Goal: Connect with others: Connect with others

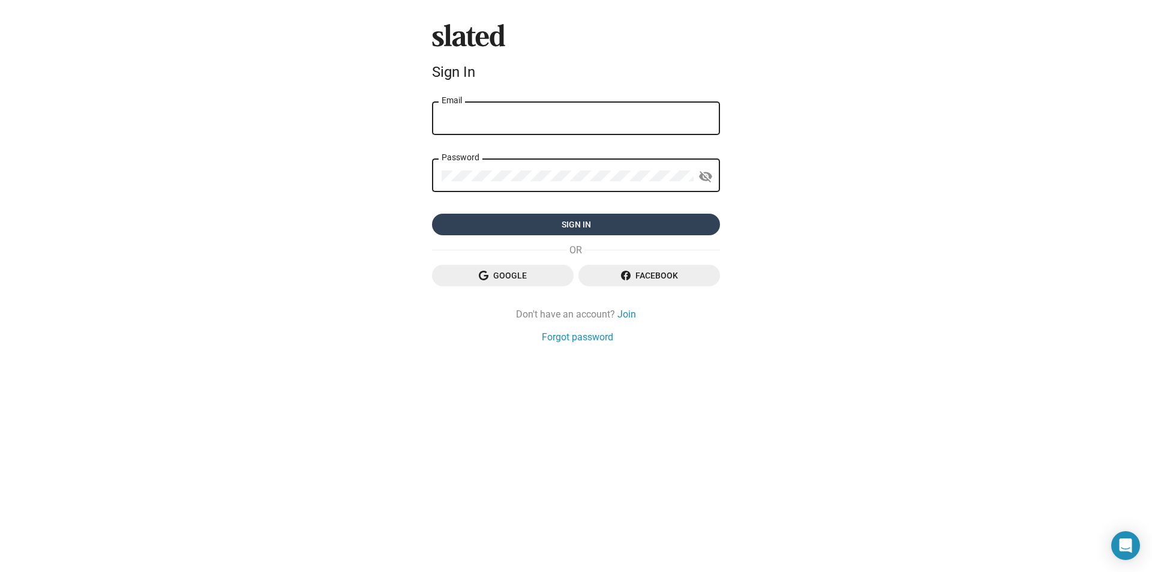
type input "drsam@rogers.com"
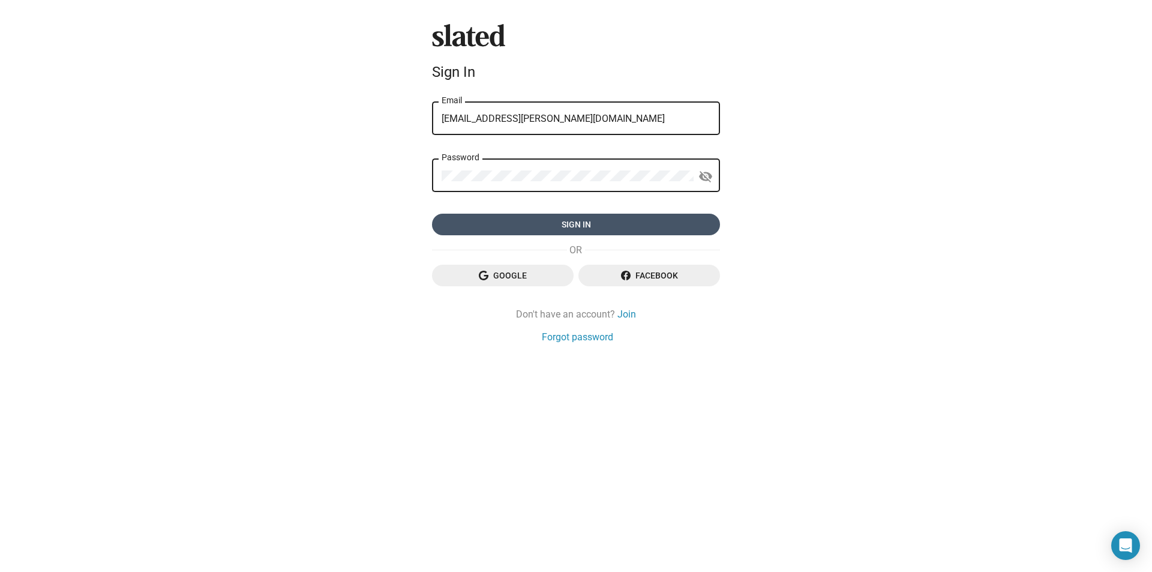
click at [590, 226] on span "Sign in" at bounding box center [576, 225] width 269 height 22
click at [442, 229] on form "drsam@rogers.com Email Password visibility_off Sign in" at bounding box center [576, 168] width 288 height 136
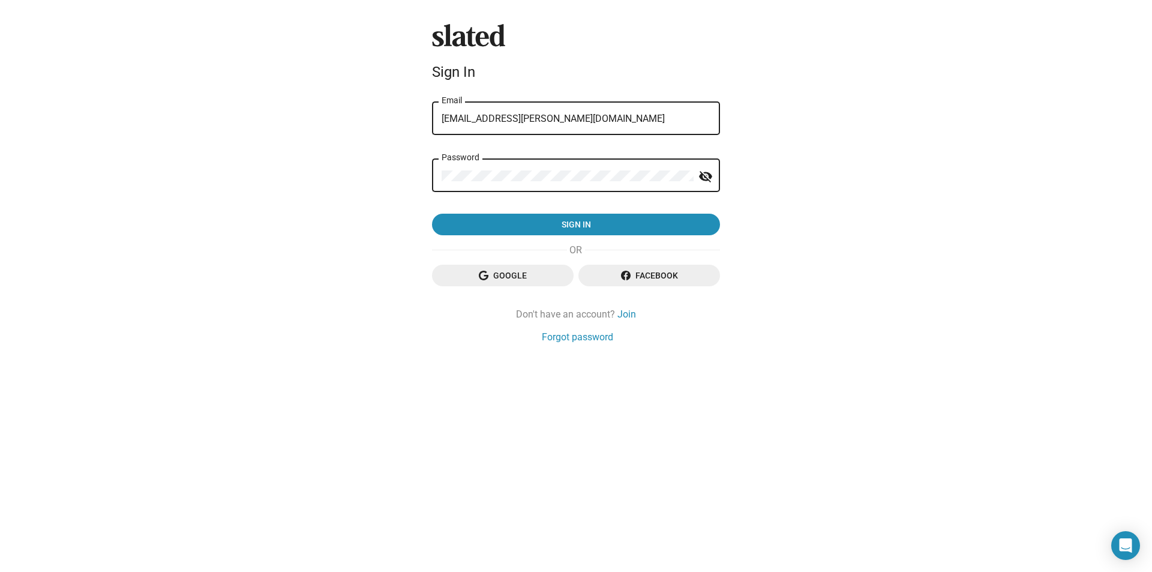
click at [706, 177] on mat-icon "visibility_off" at bounding box center [706, 176] width 14 height 19
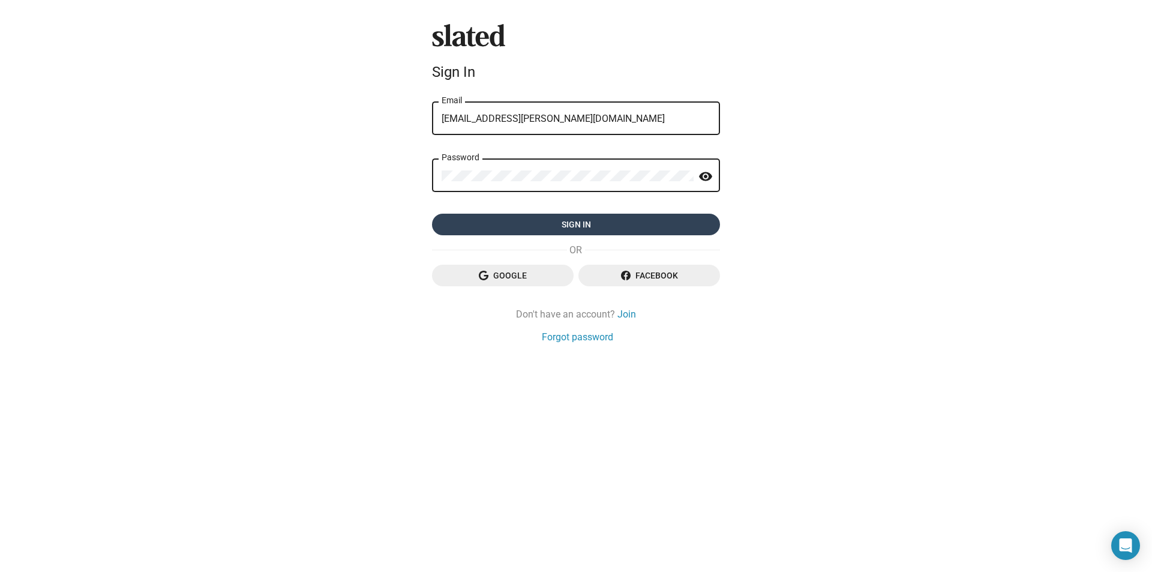
click at [613, 221] on span "Sign in" at bounding box center [576, 225] width 269 height 22
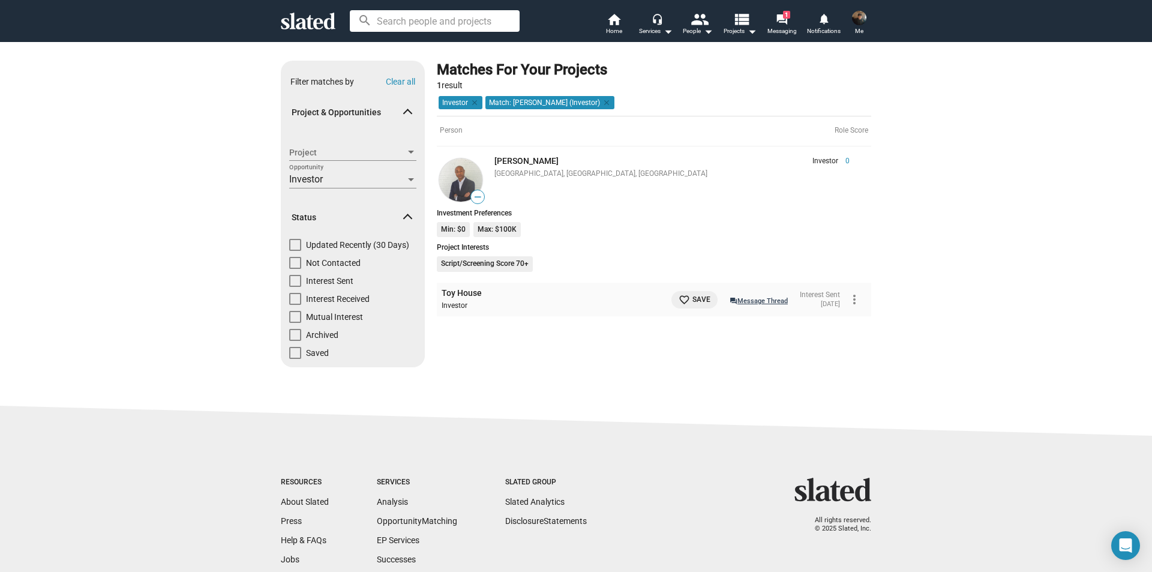
click at [745, 298] on link "question_answer Message Thread" at bounding box center [759, 300] width 58 height 12
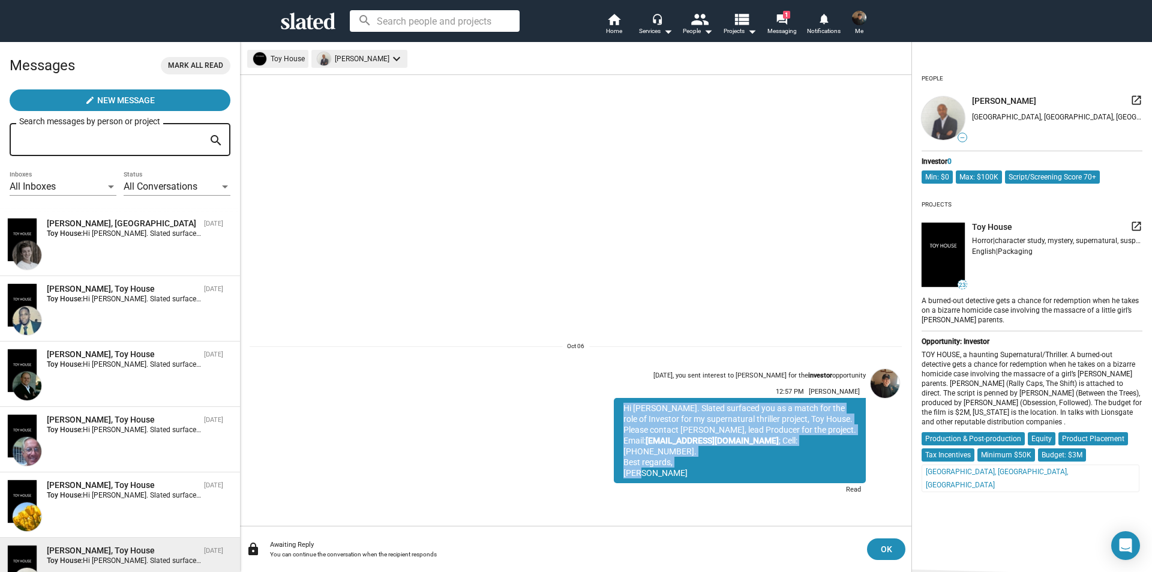
drag, startPoint x: 624, startPoint y: 417, endPoint x: 679, endPoint y: 471, distance: 77.3
click at [679, 471] on div "Hi Ryan. Slated surfaced you as a match for the role of Investor for my superna…" at bounding box center [740, 440] width 252 height 85
copy div "Hi Ryan. Slated surfaced you as a match for the role of Investor for my superna…"
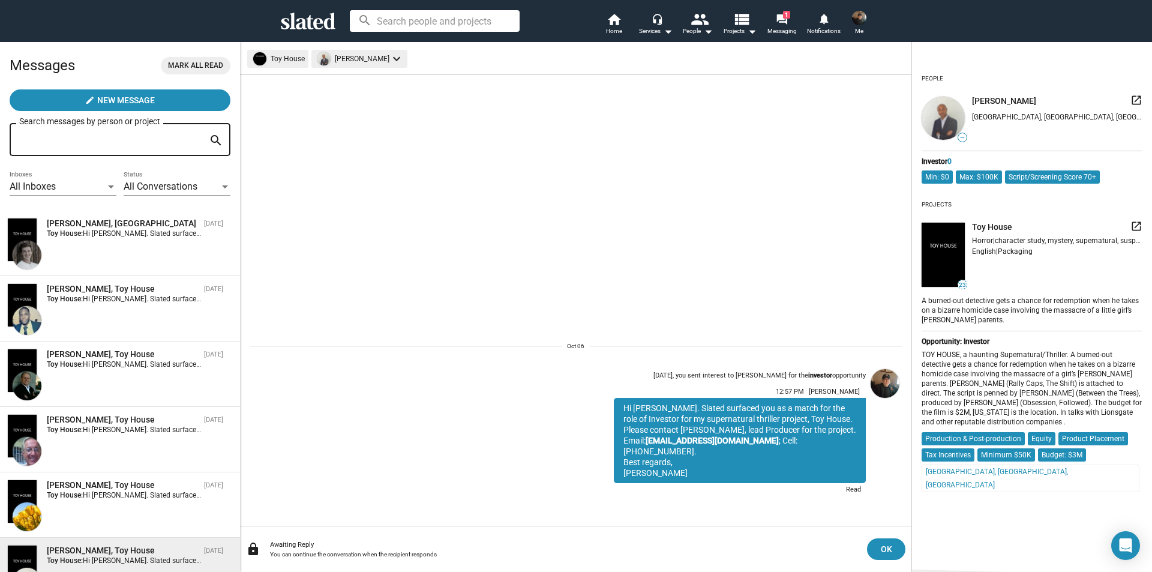
click at [463, 254] on sl-generic-infinite-scroll "Oct 06, you sent interest to Ryan Mallory for the investor opportunity 12:57 PM…" at bounding box center [576, 300] width 672 height 451
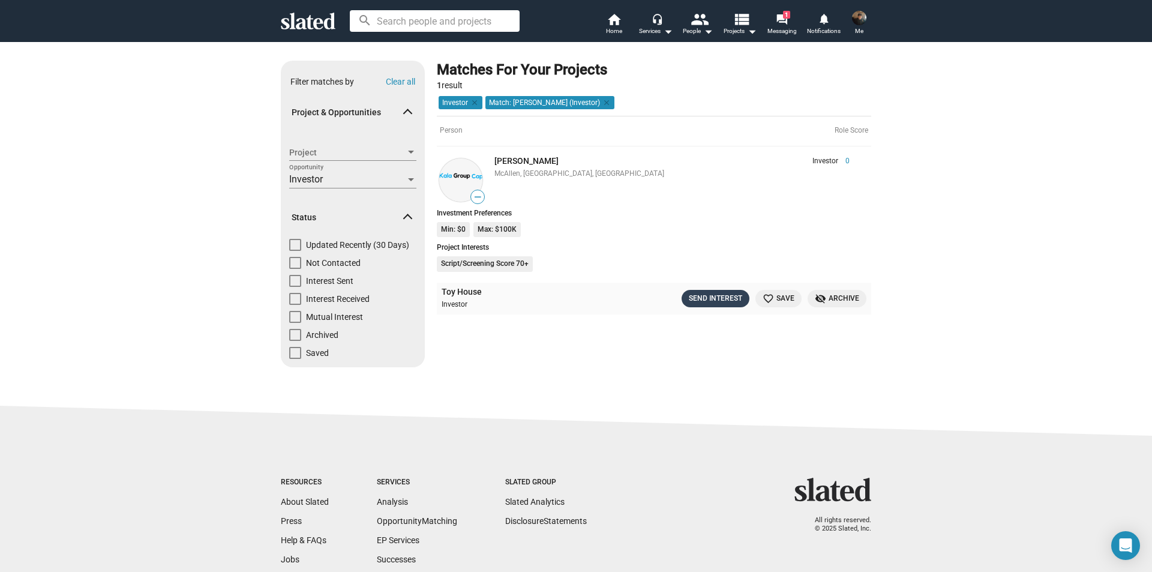
click at [719, 298] on div "Send Interest" at bounding box center [715, 298] width 53 height 13
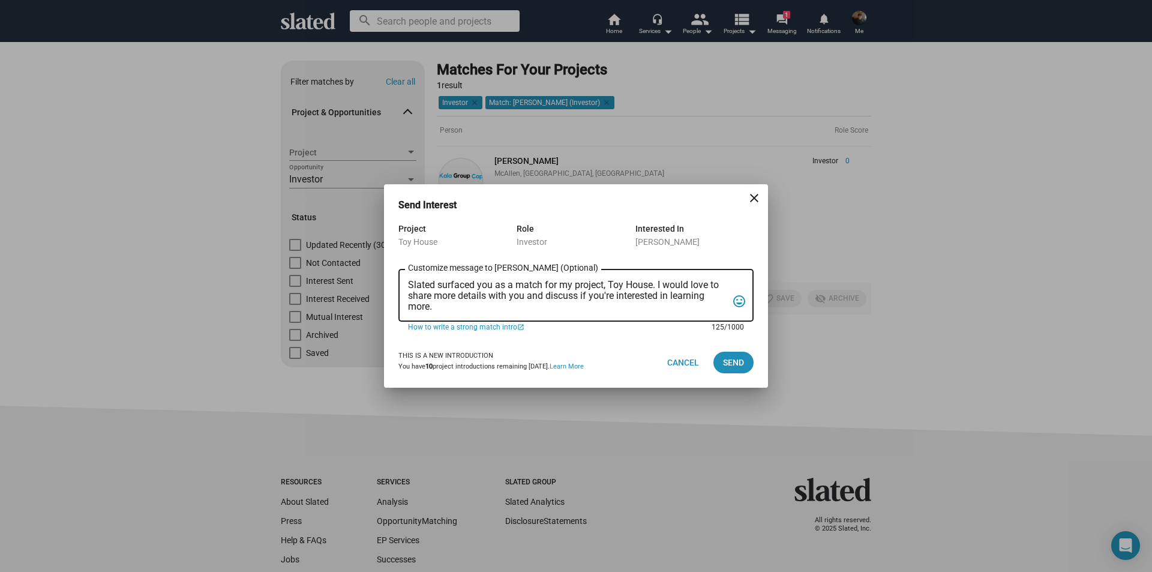
drag, startPoint x: 408, startPoint y: 284, endPoint x: 441, endPoint y: 306, distance: 39.0
click at [440, 305] on textarea "Slated surfaced you as a match for my project, Toy House. I would love to share…" at bounding box center [567, 296] width 319 height 32
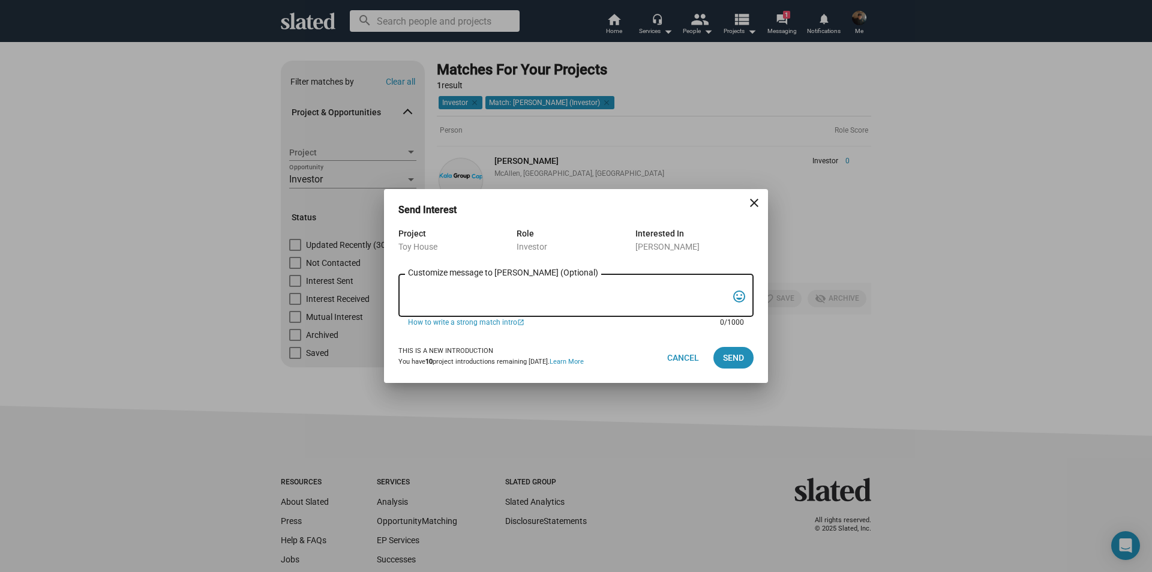
paste textarea "Hi Ryan. Slated surfaced you as a match for the role of Investor for my superna…"
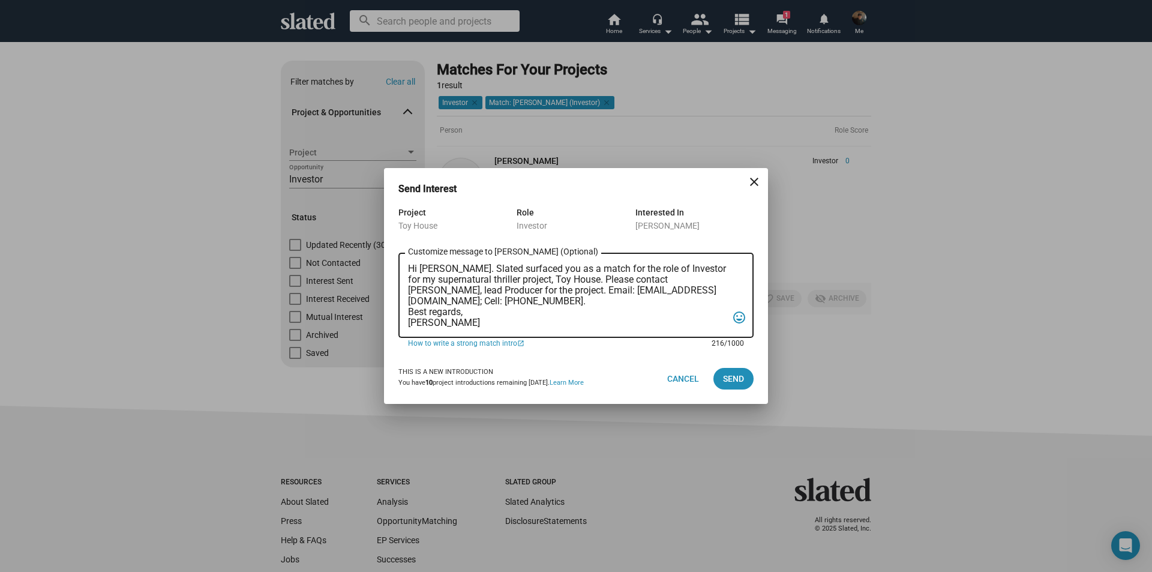
drag, startPoint x: 421, startPoint y: 265, endPoint x: 439, endPoint y: 266, distance: 18.6
click at [439, 266] on textarea "Hi Ryan. Slated surfaced you as a match for the role of Investor for my superna…" at bounding box center [567, 295] width 319 height 65
type textarea "Hi Michael. Slated surfaced you as a match for the role of Investor for my supe…"
click at [739, 375] on span "Send" at bounding box center [733, 379] width 21 height 22
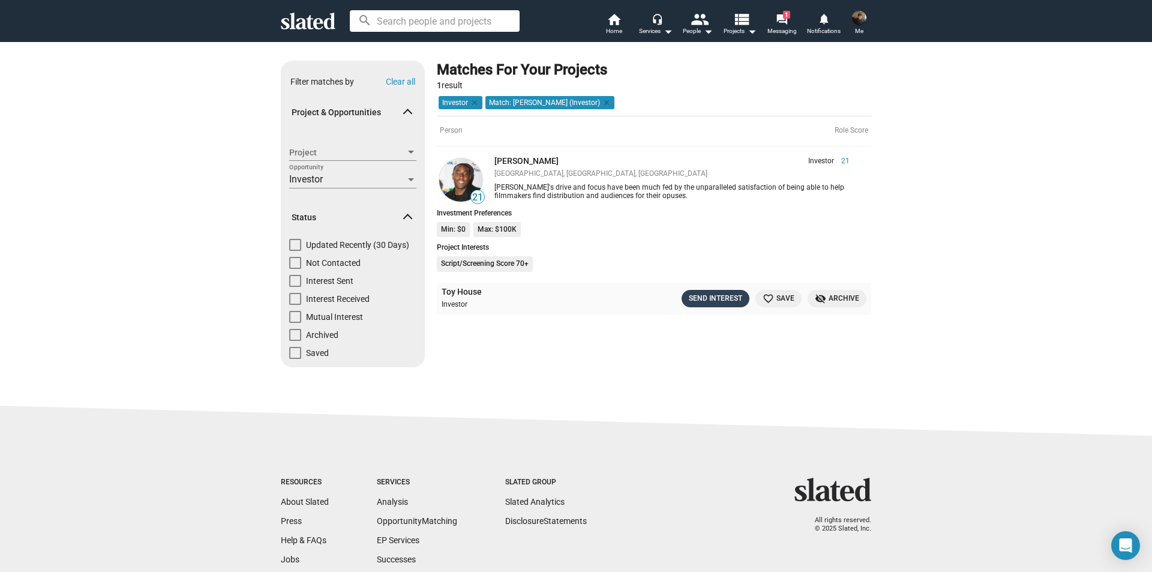
click at [699, 295] on div "Send Interest" at bounding box center [715, 298] width 53 height 13
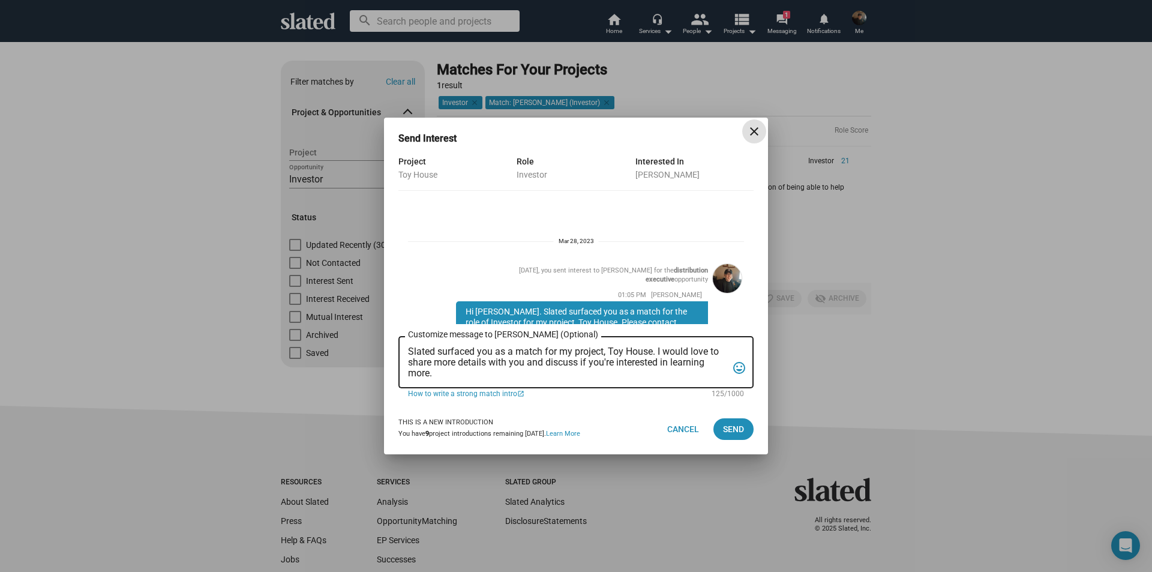
scroll to position [75, 0]
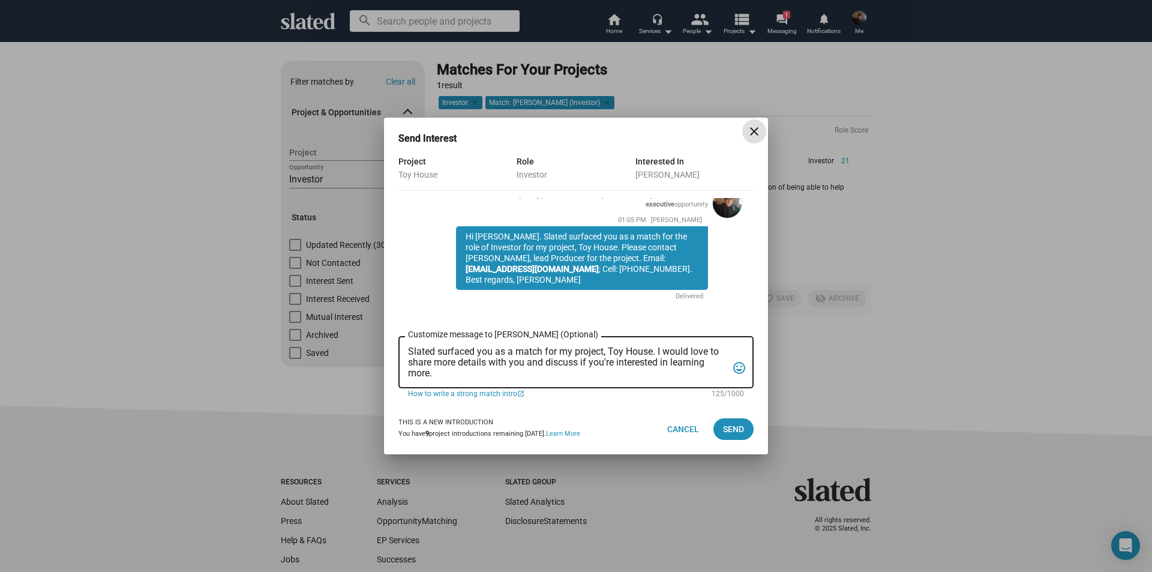
click at [755, 130] on mat-icon "close" at bounding box center [754, 131] width 14 height 14
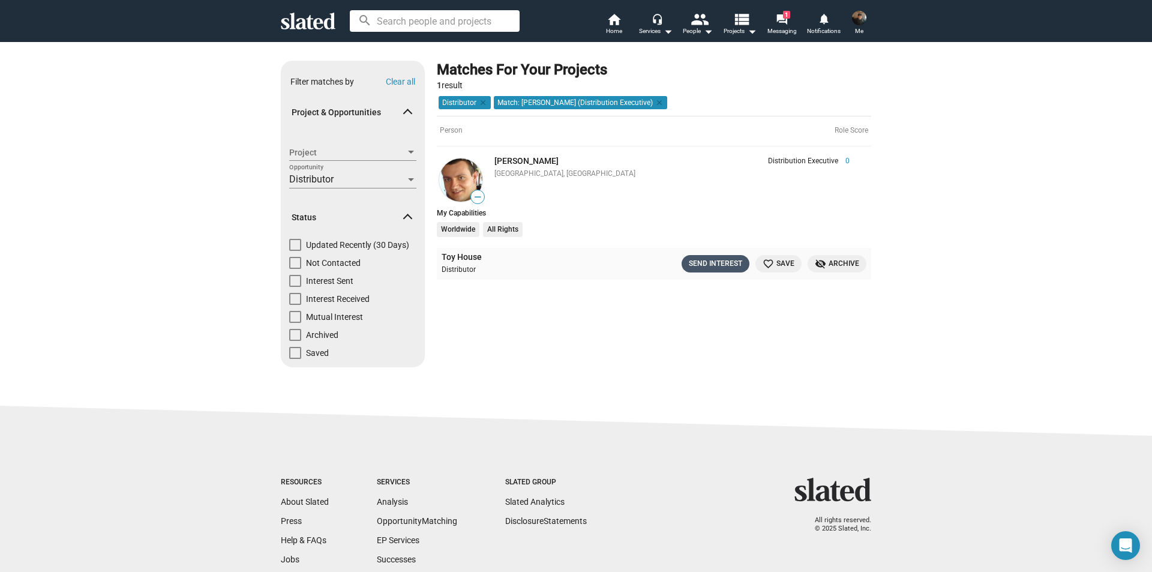
click at [699, 260] on div "Send Interest" at bounding box center [715, 263] width 53 height 13
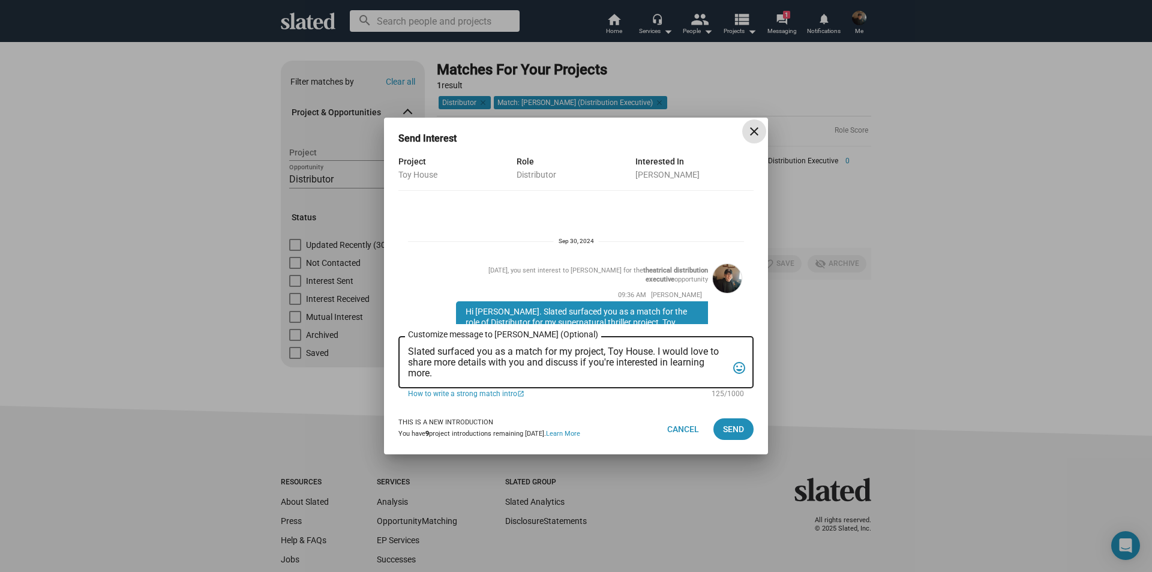
scroll to position [83, 0]
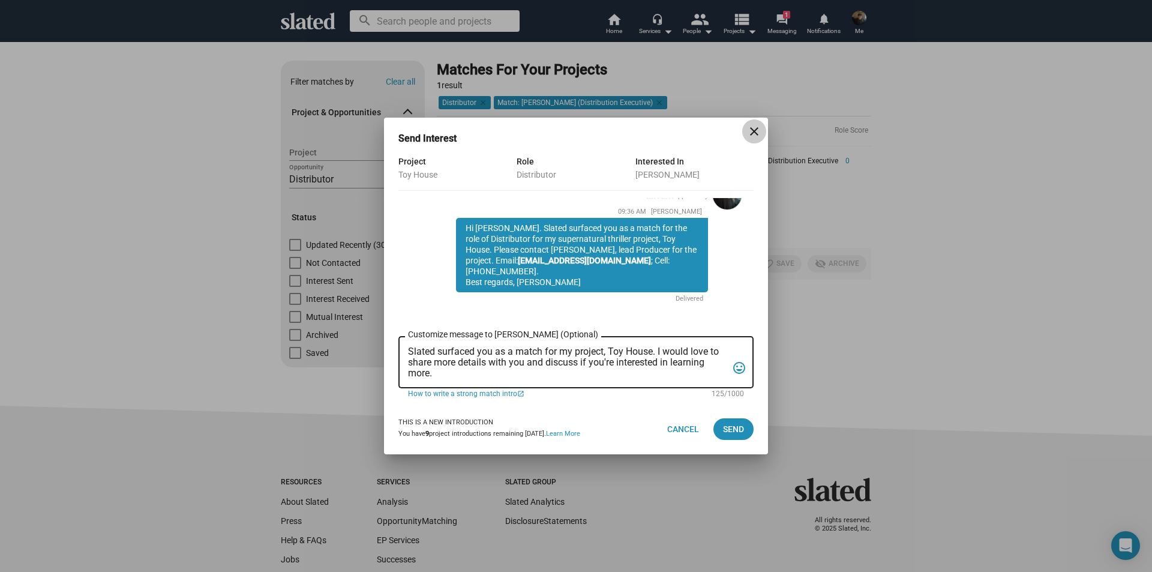
click at [755, 131] on mat-icon "close" at bounding box center [754, 131] width 14 height 14
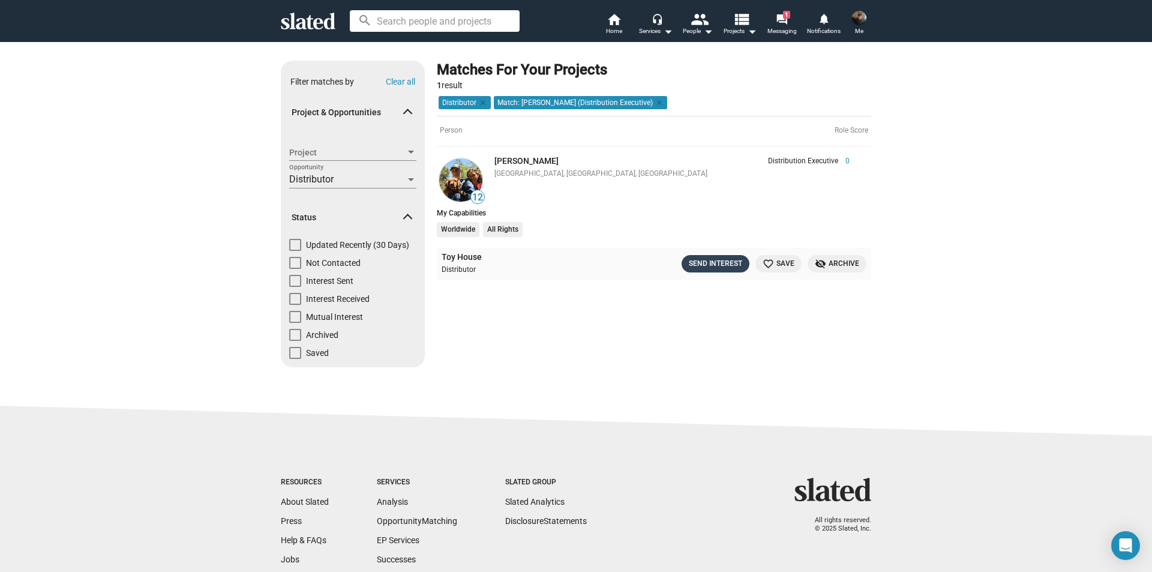
click at [706, 265] on div "Send Interest" at bounding box center [715, 263] width 53 height 13
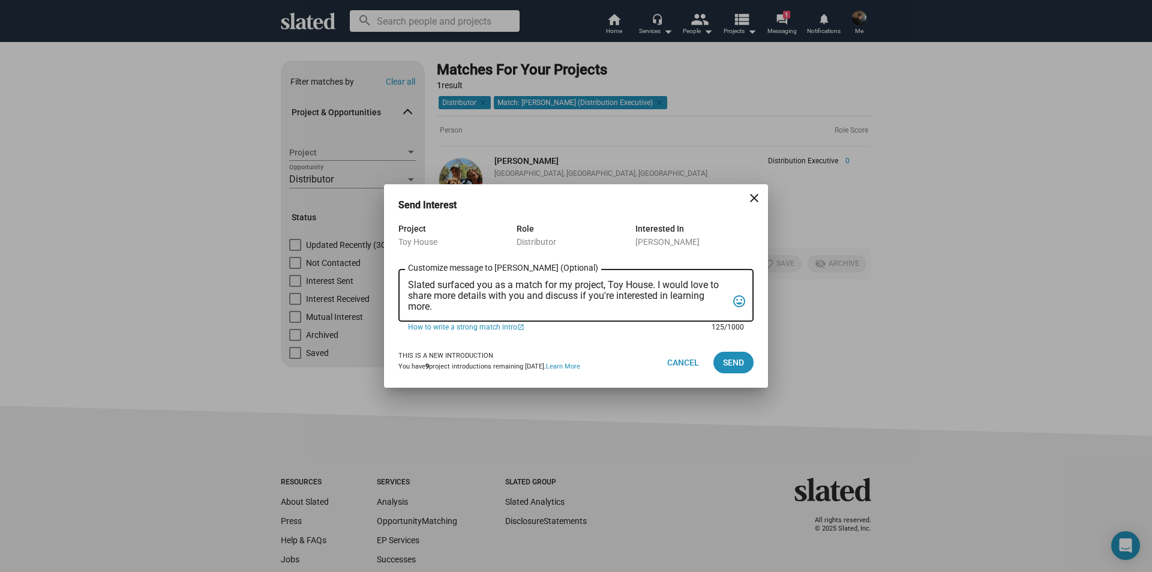
drag, startPoint x: 409, startPoint y: 283, endPoint x: 446, endPoint y: 305, distance: 43.3
click at [445, 307] on textarea "Slated surfaced you as a match for my project, Toy House. I would love to share…" at bounding box center [567, 296] width 319 height 32
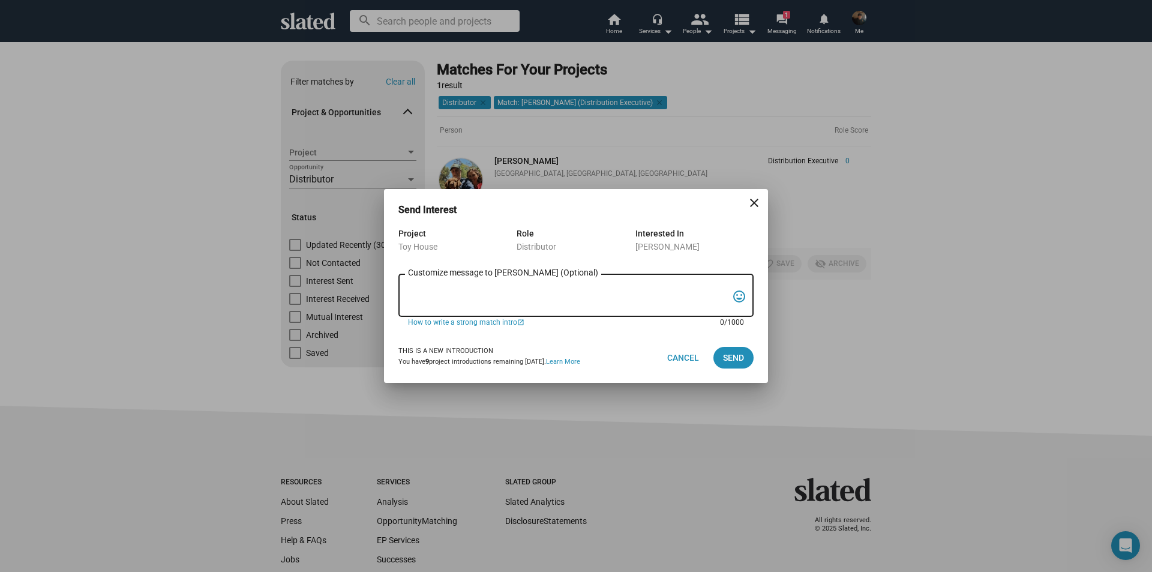
type textarea "v"
paste textarea "Hi Ryan. Slated surfaced you as a match for the role of Investor for my superna…"
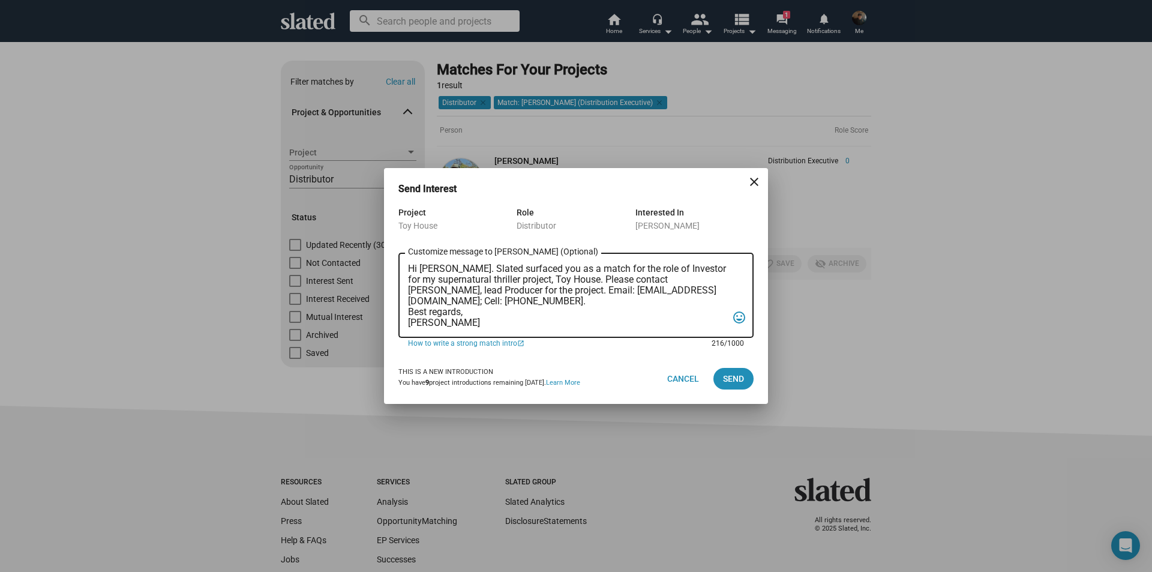
drag, startPoint x: 422, startPoint y: 266, endPoint x: 441, endPoint y: 266, distance: 18.6
click at [441, 266] on textarea "Hi Ryan. Slated surfaced you as a match for the role of Investor for my superna…" at bounding box center [567, 295] width 319 height 65
drag, startPoint x: 655, startPoint y: 268, endPoint x: 677, endPoint y: 271, distance: 21.7
click at [677, 271] on textarea "Hi Michael. Slated surfaced you as a match for the role of Investor for my supe…" at bounding box center [567, 295] width 319 height 65
type textarea "Hi Michael. Slated surfaced you as a match for the role of Distributor for my s…"
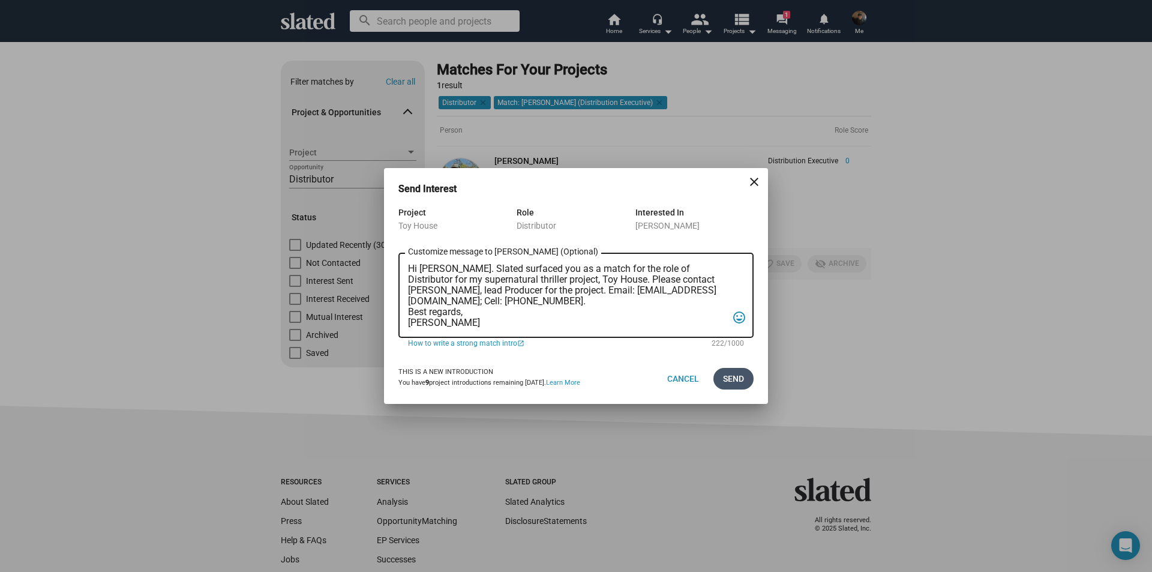
click at [732, 375] on span "Send" at bounding box center [733, 379] width 21 height 22
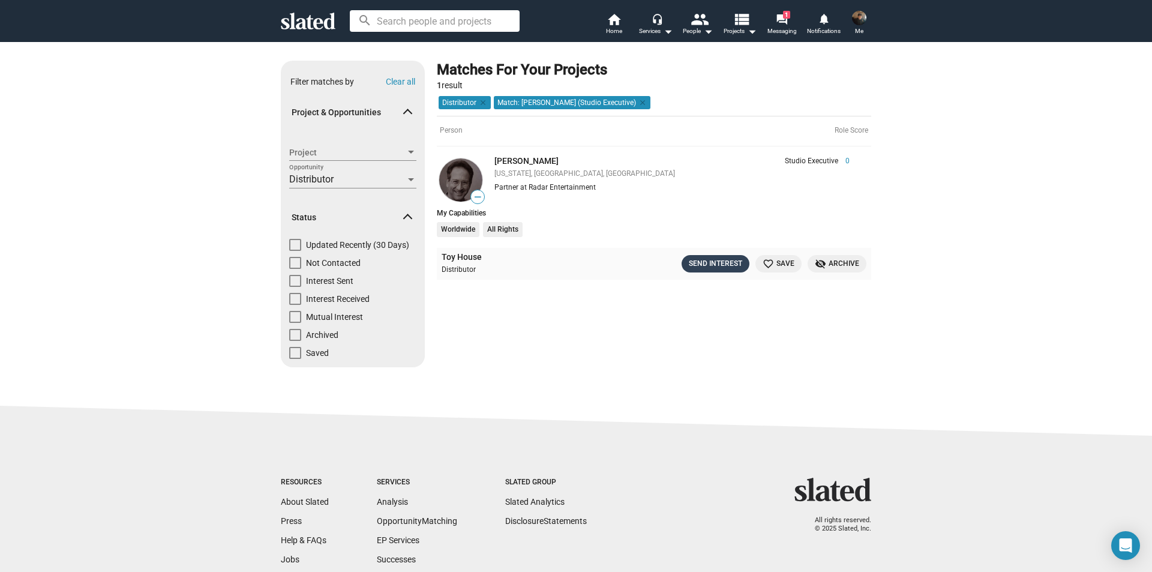
click at [697, 260] on div "Send Interest" at bounding box center [715, 263] width 53 height 13
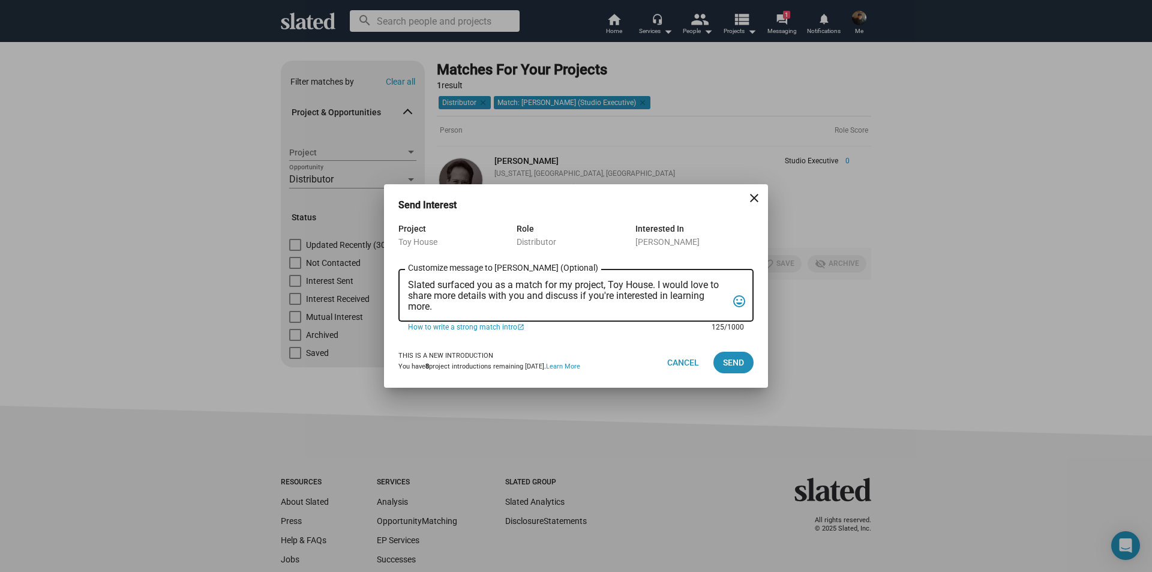
drag, startPoint x: 410, startPoint y: 284, endPoint x: 438, endPoint y: 305, distance: 35.5
click at [438, 305] on textarea "Slated surfaced you as a match for my project, Toy House. I would love to share…" at bounding box center [567, 296] width 319 height 32
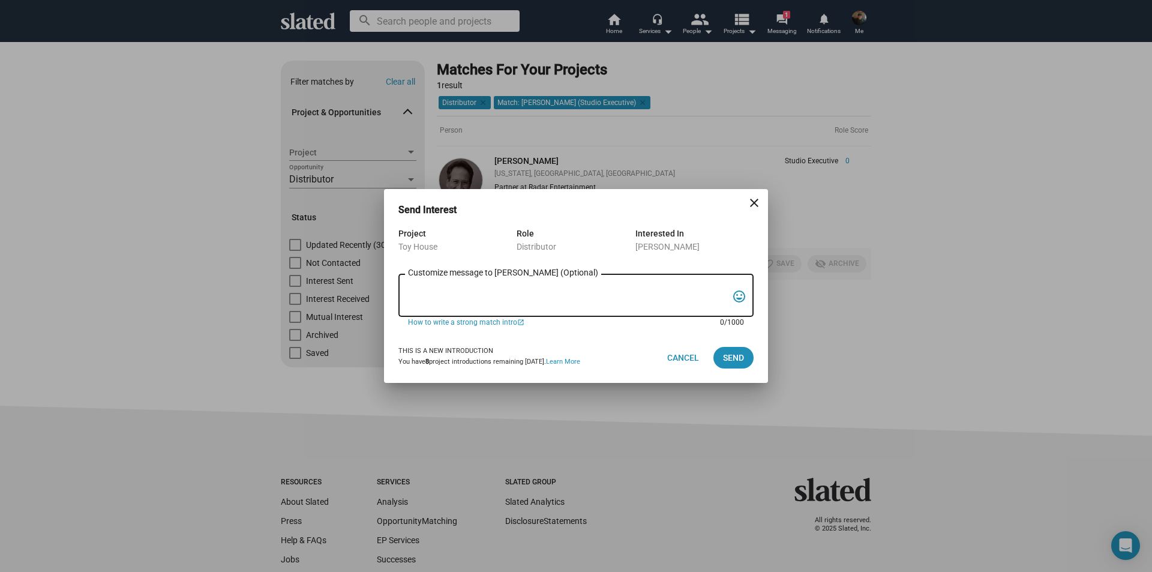
paste textarea "Hi [PERSON_NAME]. Slated surfaced you as a match for the role of Investor for m…"
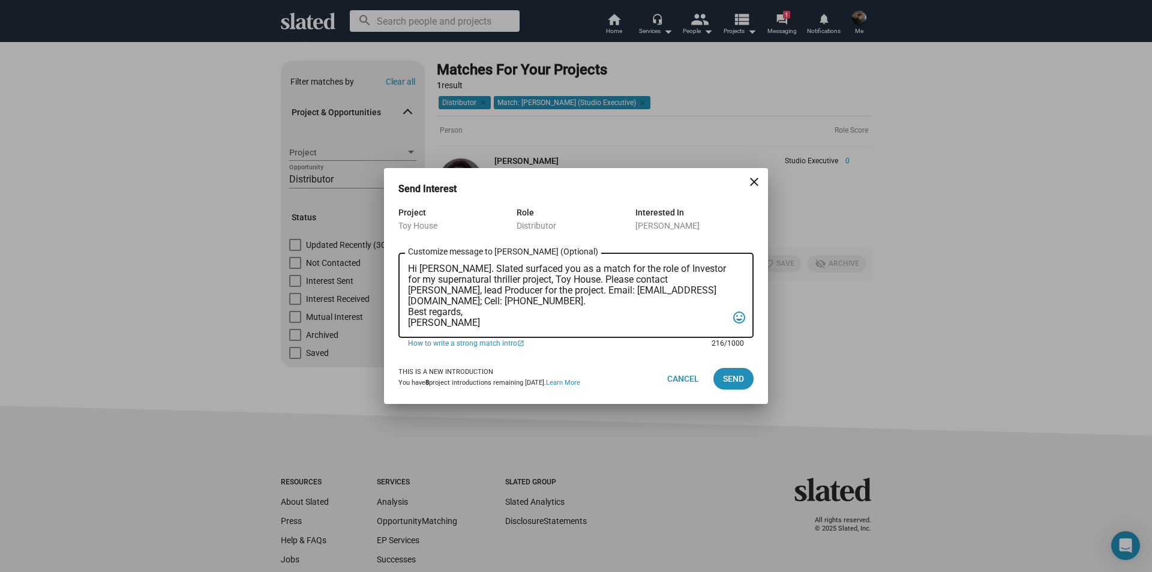
drag, startPoint x: 420, startPoint y: 267, endPoint x: 439, endPoint y: 270, distance: 18.8
click at [439, 270] on textarea "Hi Ryan. Slated surfaced you as a match for the role of Investor for my superna…" at bounding box center [567, 295] width 319 height 65
drag, startPoint x: 640, startPoint y: 269, endPoint x: 661, endPoint y: 269, distance: 21.0
click at [661, 269] on textarea "Hi Gary. Slated surfaced you as a match for the role of Investor for my superna…" at bounding box center [567, 295] width 319 height 65
click at [535, 316] on textarea "Hi Gary. Slated surfaced you as a match for the role of Distributor for my supe…" at bounding box center [567, 295] width 319 height 65
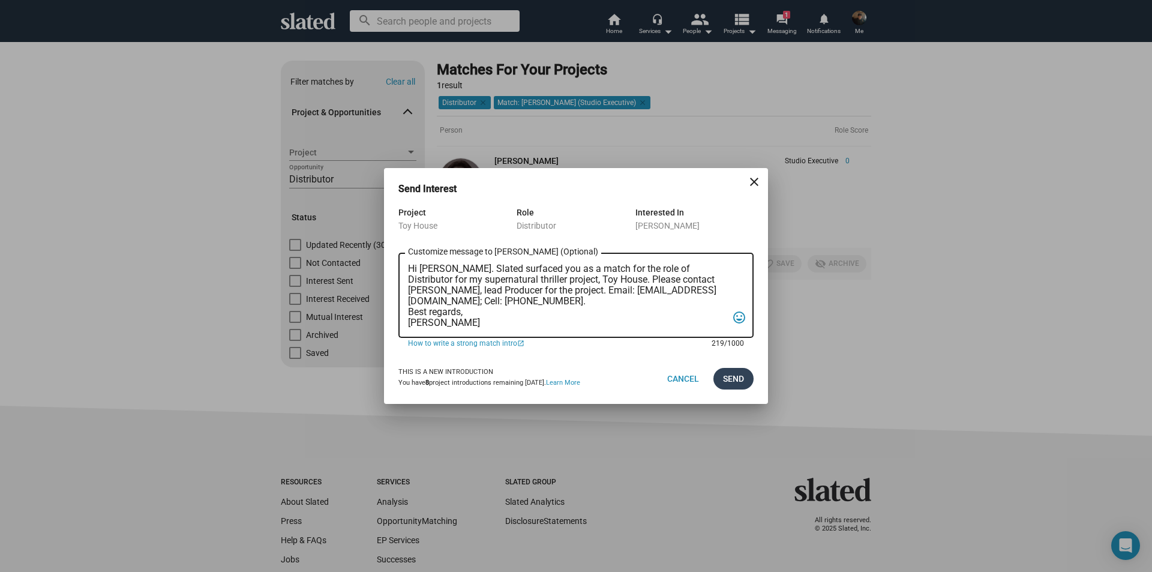
type textarea "Hi Gary. Slated surfaced you as a match for the role of Distributor for my supe…"
click at [742, 372] on span "Send" at bounding box center [733, 379] width 21 height 22
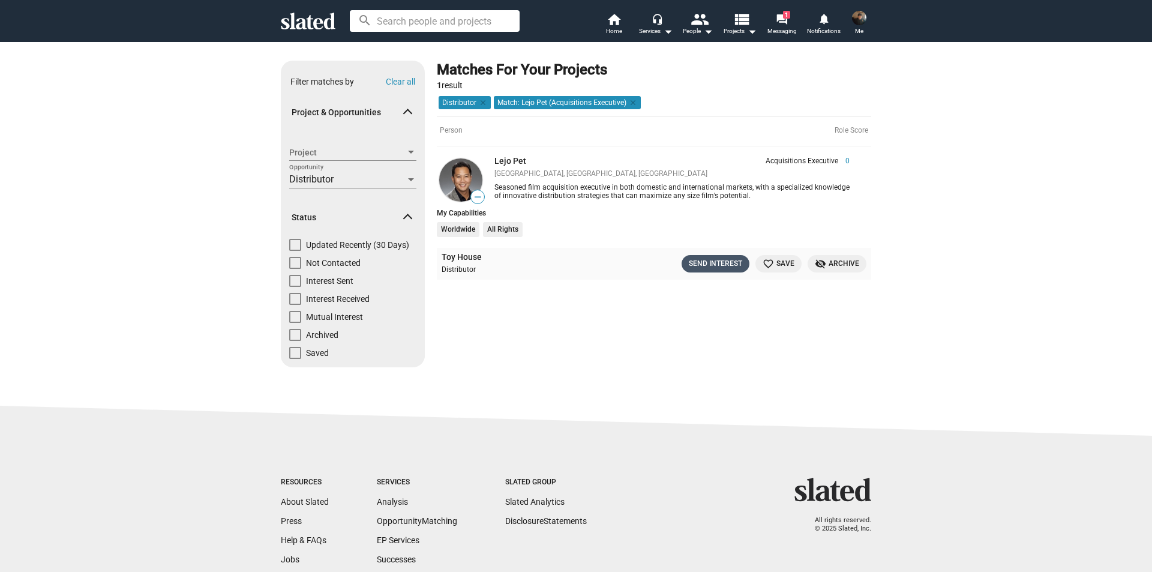
click at [715, 266] on div "Send Interest" at bounding box center [715, 263] width 53 height 13
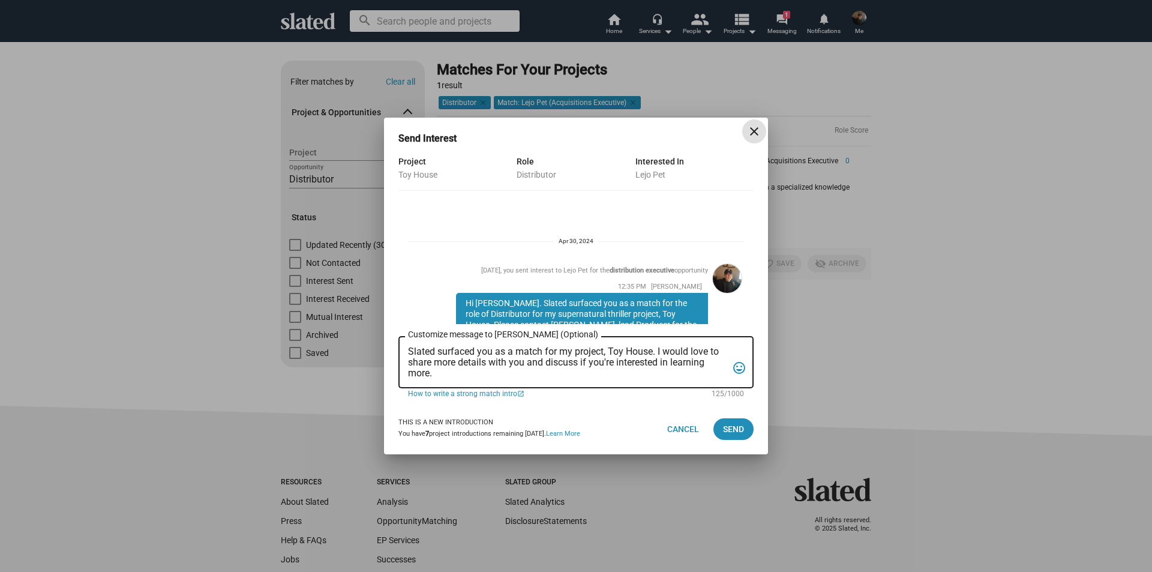
scroll to position [75, 0]
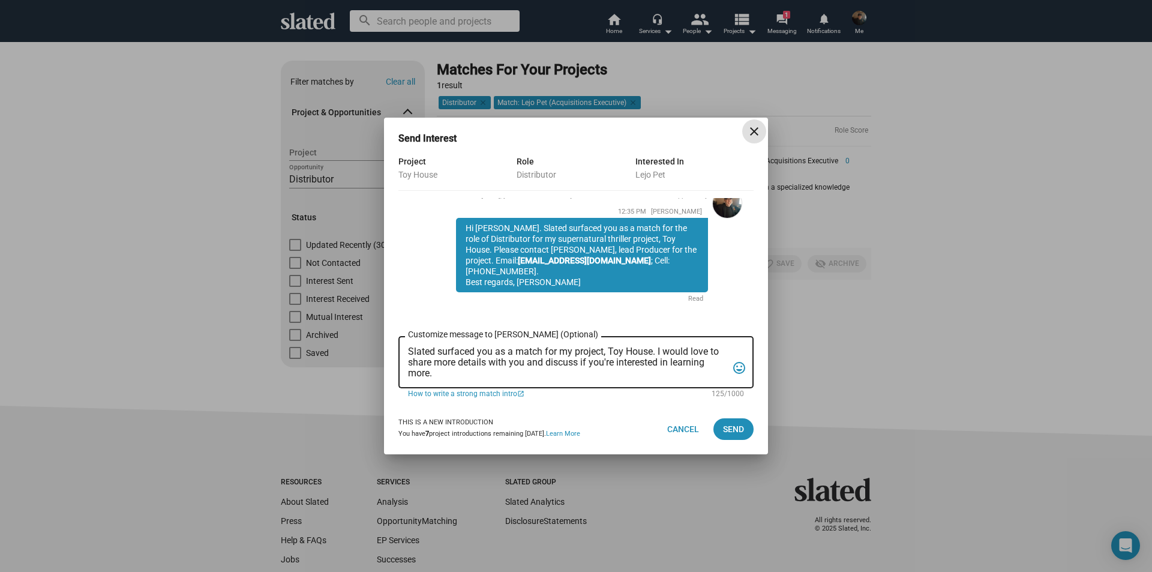
click at [760, 132] on mat-icon "close" at bounding box center [754, 131] width 14 height 14
